Goal: Information Seeking & Learning: Learn about a topic

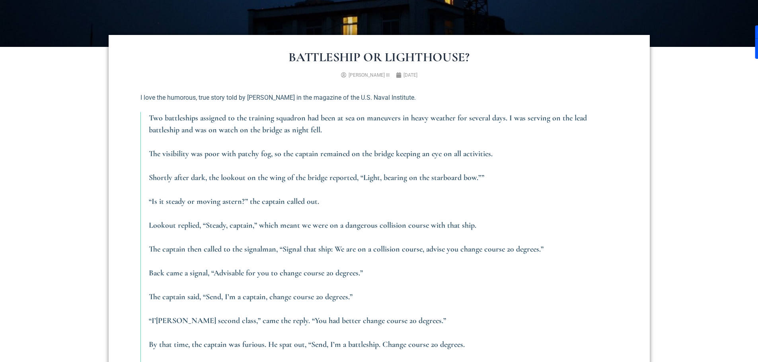
scroll to position [358, 0]
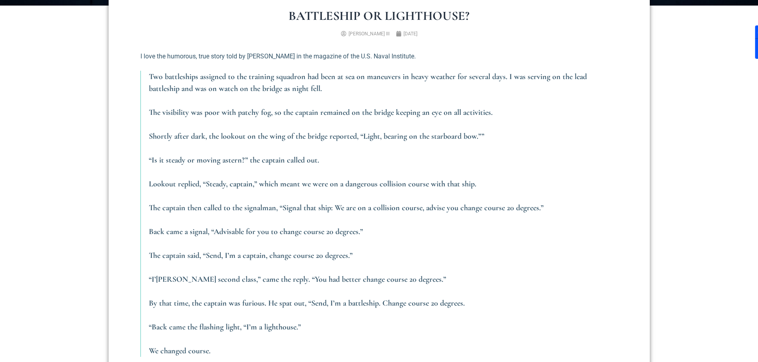
click at [310, 179] on em "Lookout replied, “Steady, captain,” which meant we were on a dangerous collisio…" at bounding box center [312, 184] width 327 height 10
drag, startPoint x: 168, startPoint y: 142, endPoint x: 306, endPoint y: 144, distance: 138.5
click at [310, 156] on em "“Is it steady or moving astern?” the captain called out." at bounding box center [234, 161] width 170 height 10
click at [234, 178] on p "Lookout replied, “Steady, captain,” which meant we were on a dangerous collisio…" at bounding box center [383, 184] width 469 height 12
drag, startPoint x: 148, startPoint y: 143, endPoint x: 327, endPoint y: 141, distance: 178.6
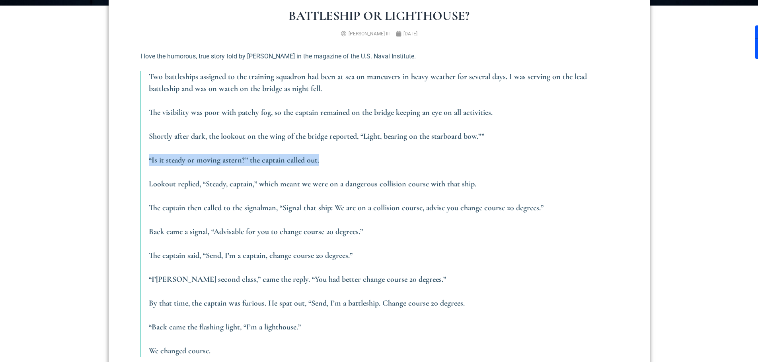
click at [327, 154] on p "“Is it steady or moving astern?” the captain called out." at bounding box center [383, 160] width 469 height 12
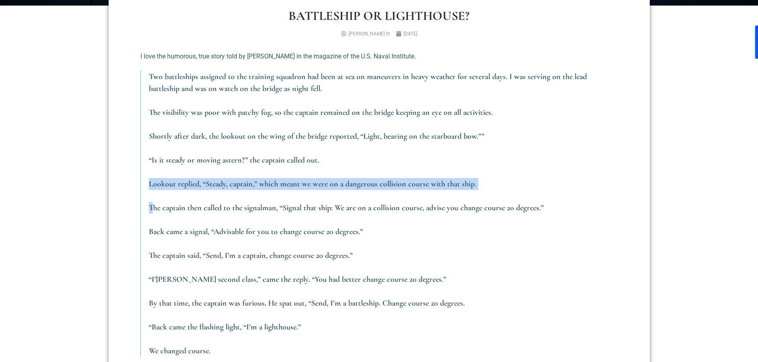
drag, startPoint x: 314, startPoint y: 142, endPoint x: 155, endPoint y: 175, distance: 162.5
click at [155, 175] on blockquote "Two battleships assigned to the training squadron had been at sea on maneuvers …" at bounding box center [378, 214] width 477 height 286
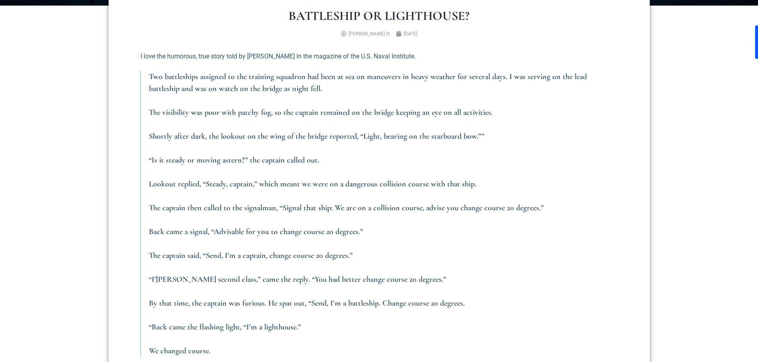
click at [176, 171] on blockquote "Two battleships assigned to the training squadron had been at sea on maneuvers …" at bounding box center [378, 214] width 477 height 286
drag, startPoint x: 164, startPoint y: 165, endPoint x: 240, endPoint y: 126, distance: 85.6
click at [245, 129] on blockquote "Two battleships assigned to the training squadron had been at sea on maneuvers …" at bounding box center [378, 214] width 477 height 286
click at [189, 132] on em "Shortly after dark, the lookout on the wing of the bridge reported, “Light, bea…" at bounding box center [316, 137] width 335 height 10
click at [295, 181] on blockquote "Two battleships assigned to the training squadron had been at sea on maneuvers …" at bounding box center [378, 214] width 477 height 286
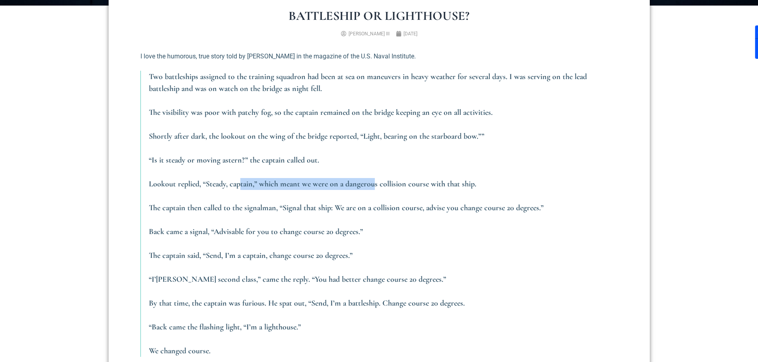
drag, startPoint x: 240, startPoint y: 166, endPoint x: 346, endPoint y: 194, distance: 109.8
click at [372, 179] on em "Lookout replied, “Steady, captain,” which meant we were on a dangerous collisio…" at bounding box center [312, 184] width 327 height 10
click at [339, 205] on blockquote "Two battleships assigned to the training squadron had been at sea on maneuvers …" at bounding box center [378, 214] width 477 height 286
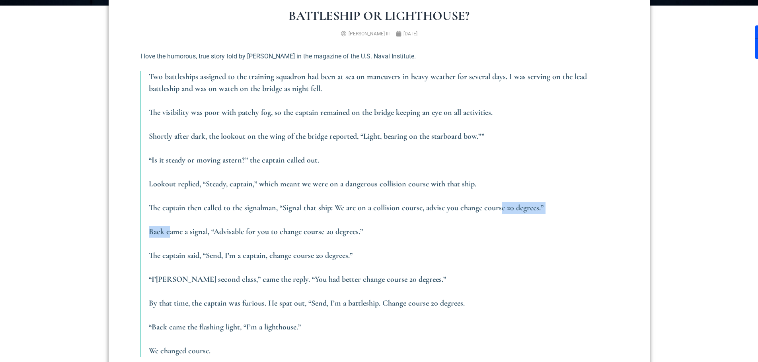
drag, startPoint x: 237, startPoint y: 195, endPoint x: 360, endPoint y: 230, distance: 128.5
click at [499, 195] on blockquote "Two battleships assigned to the training squadron had been at sea on maneuvers …" at bounding box center [378, 214] width 477 height 286
click at [360, 230] on blockquote "Two battleships assigned to the training squadron had been at sea on maneuvers …" at bounding box center [378, 214] width 477 height 286
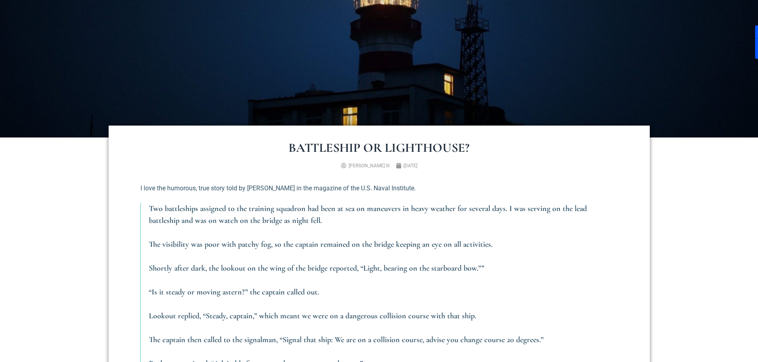
scroll to position [278, 0]
